Goal: Transaction & Acquisition: Purchase product/service

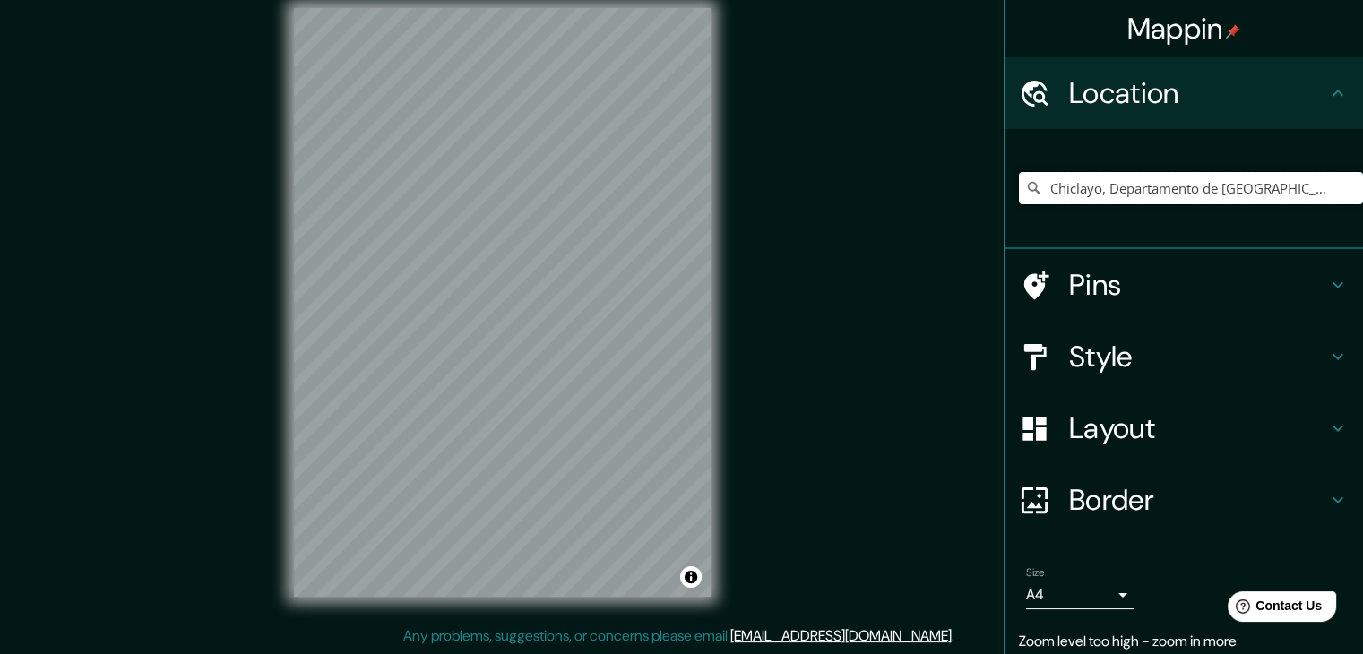
click at [1158, 194] on input "Chiclayo, Departamento de [GEOGRAPHIC_DATA], [GEOGRAPHIC_DATA]" at bounding box center [1191, 188] width 344 height 32
click at [1323, 179] on input "Chiclayo, Departamento de [GEOGRAPHIC_DATA], [GEOGRAPHIC_DATA]" at bounding box center [1191, 188] width 344 height 32
click at [1319, 181] on input "Chiclayo, Departamento de [GEOGRAPHIC_DATA], [GEOGRAPHIC_DATA]" at bounding box center [1191, 188] width 344 height 32
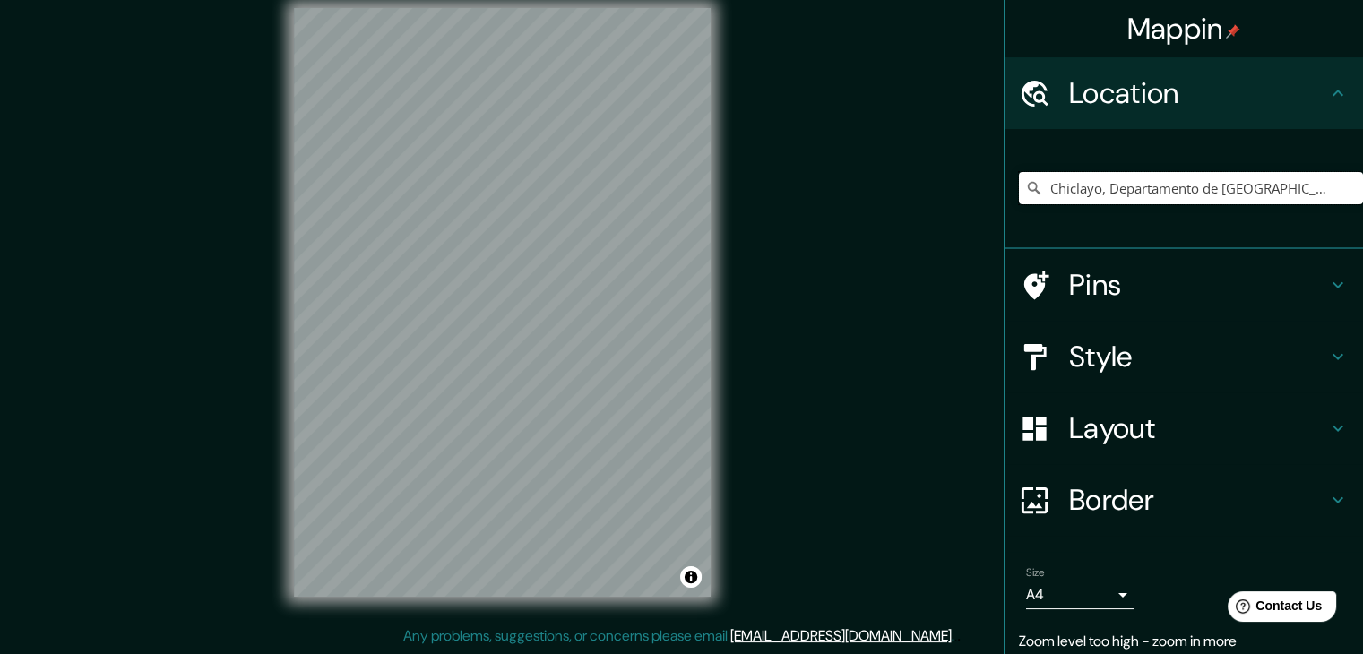
click at [1319, 181] on input "Chiclayo, Departamento de Lambayeque, Perú" at bounding box center [1191, 188] width 344 height 32
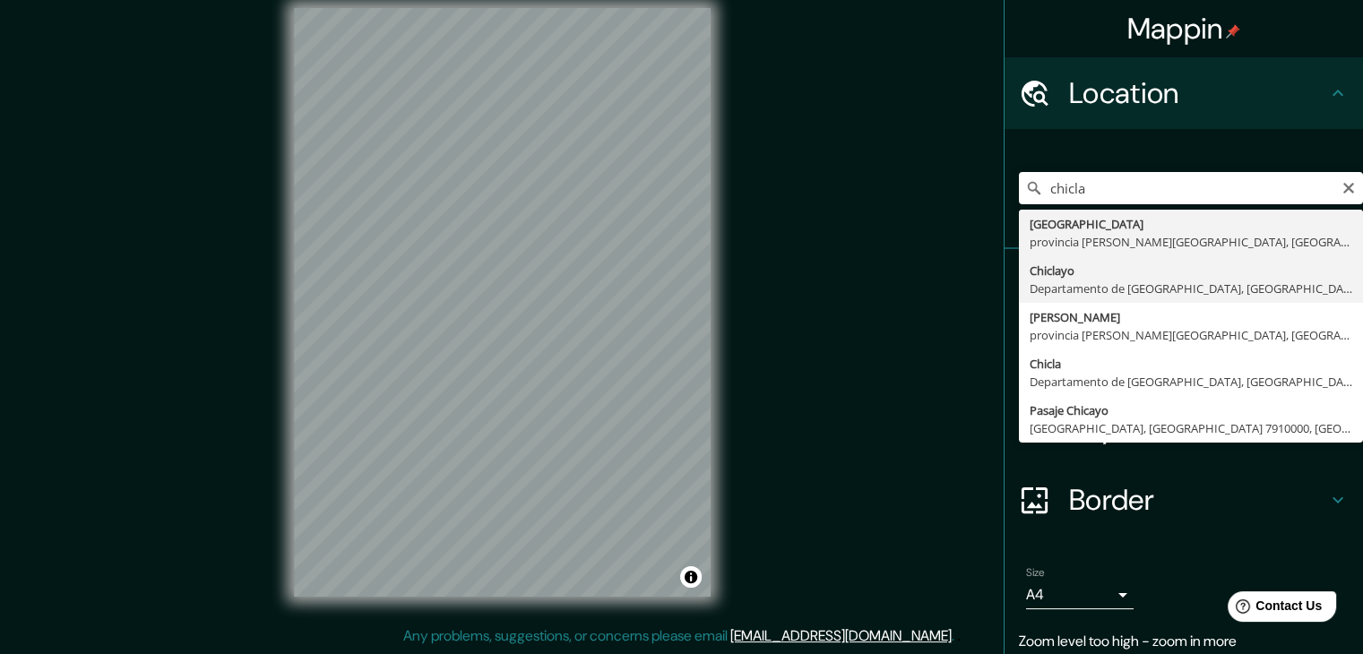
type input "Chiclayo, Departamento de Lambayeque, Perú"
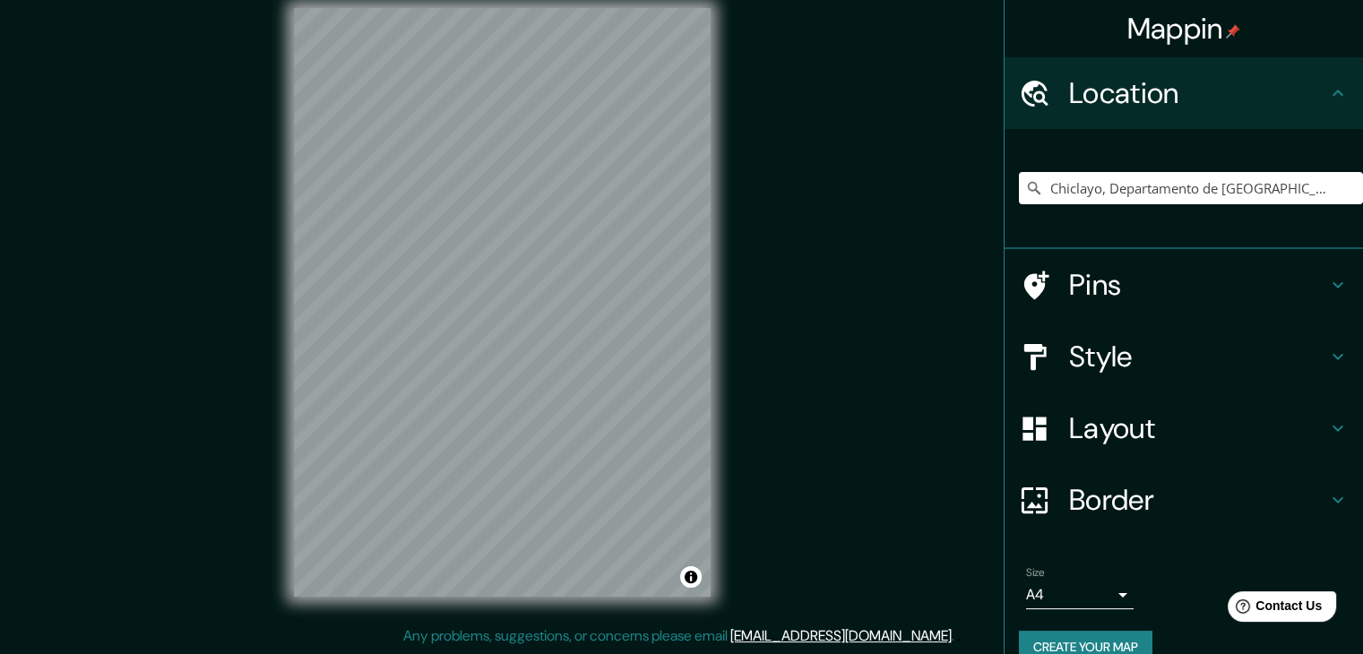
click at [1161, 359] on h4 "Style" at bounding box center [1198, 357] width 258 height 36
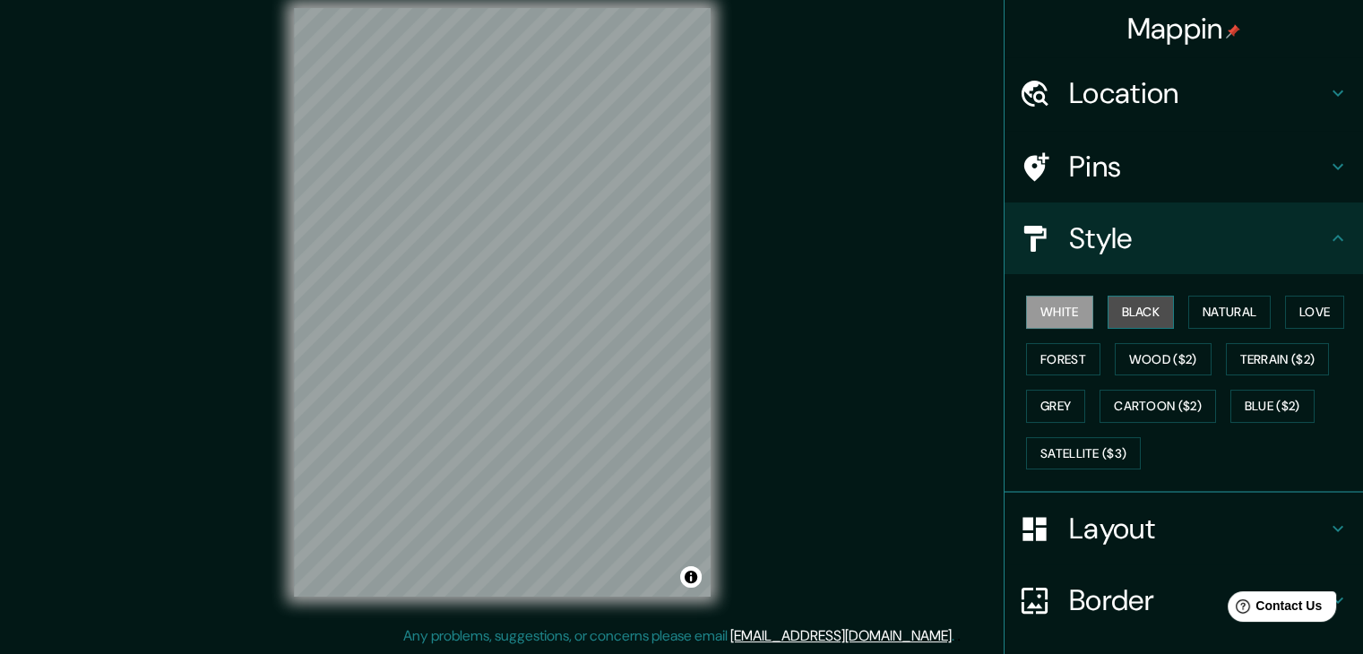
click at [1129, 320] on button "Black" at bounding box center [1141, 312] width 67 height 33
click at [1060, 313] on button "White" at bounding box center [1059, 312] width 67 height 33
click at [1137, 308] on button "Black" at bounding box center [1141, 312] width 67 height 33
click at [1059, 306] on button "White" at bounding box center [1059, 312] width 67 height 33
click at [1115, 314] on button "Black" at bounding box center [1141, 312] width 67 height 33
